Goal: Information Seeking & Learning: Find specific page/section

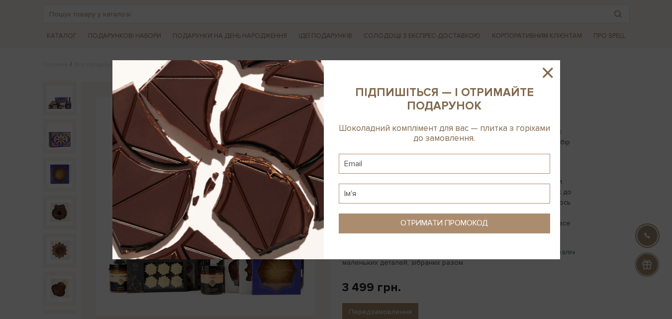
click at [548, 74] on icon at bounding box center [547, 73] width 10 height 10
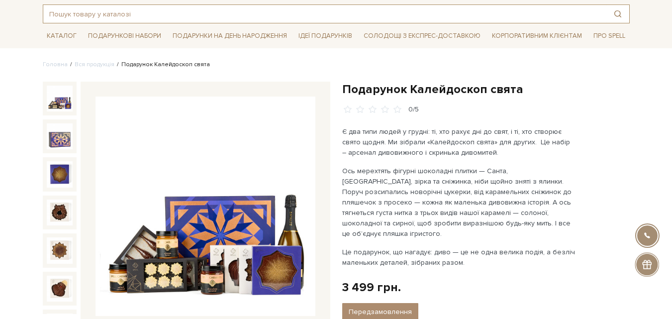
click at [119, 15] on input "text" at bounding box center [324, 14] width 563 height 18
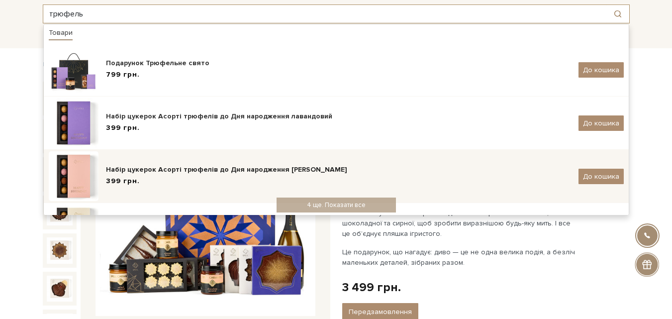
type input "трюфель"
click at [70, 172] on img at bounding box center [74, 176] width 50 height 50
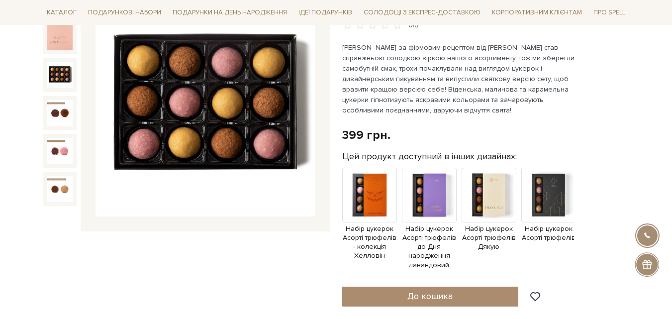
click at [52, 74] on img at bounding box center [60, 75] width 26 height 26
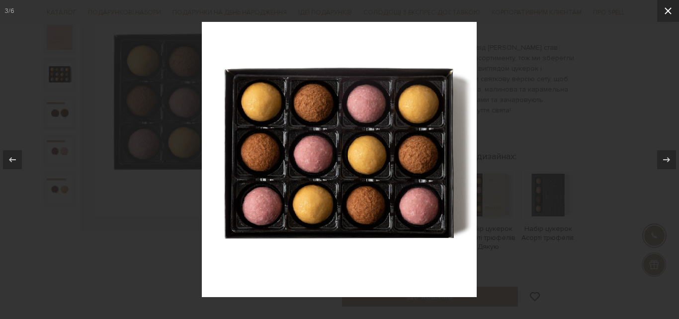
click at [668, 15] on icon at bounding box center [668, 11] width 12 height 12
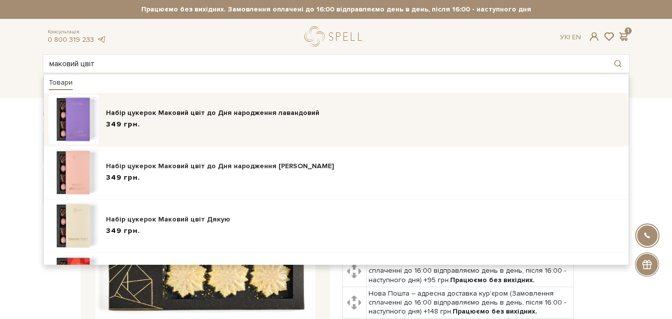
type input "маковий цвіт"
click at [65, 133] on img at bounding box center [74, 119] width 50 height 50
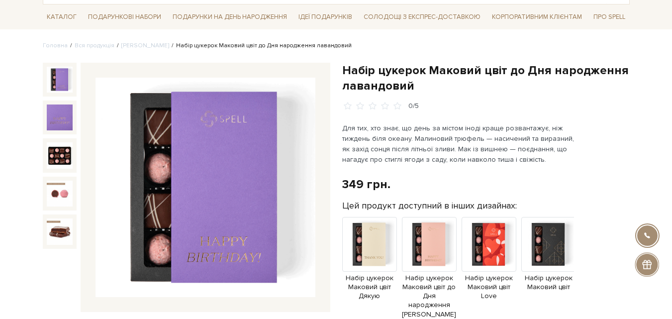
scroll to position [99, 0]
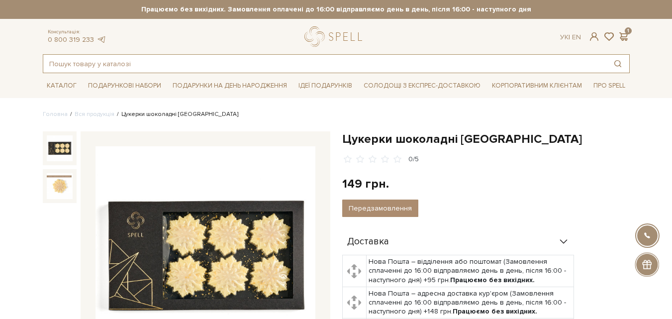
click at [94, 64] on input "text" at bounding box center [324, 64] width 563 height 18
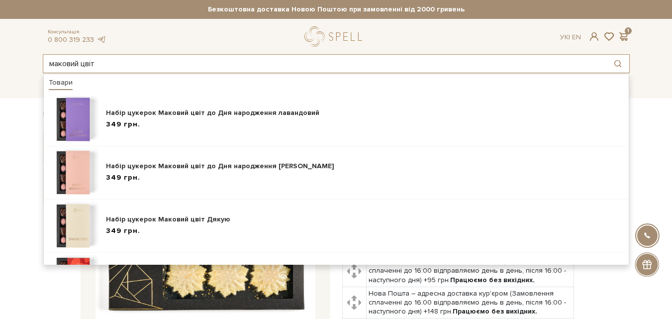
type input "маковий цвіт"
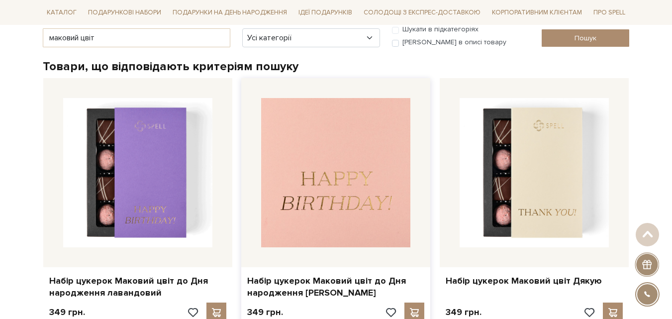
scroll to position [149, 0]
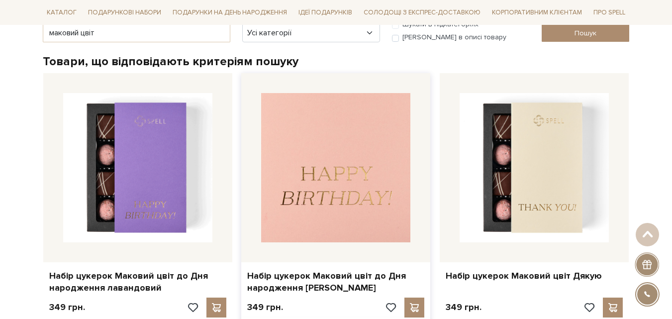
click at [319, 165] on img at bounding box center [335, 167] width 149 height 149
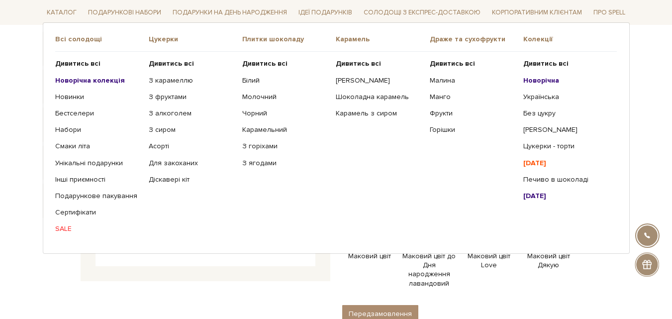
click at [165, 228] on ul "Дивитись всі З карамеллю З фруктами З алкоголем З сиром Асорті" at bounding box center [195, 146] width 93 height 189
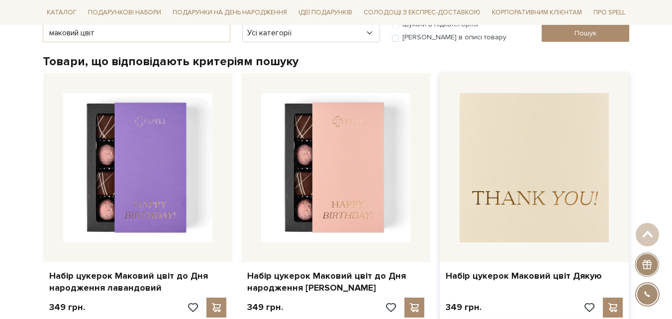
click at [521, 187] on img at bounding box center [533, 167] width 149 height 149
